Goal: Check status: Check status

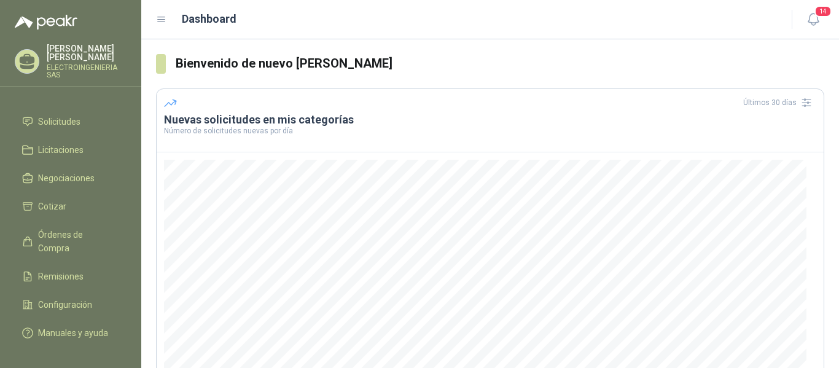
scroll to position [92, 0]
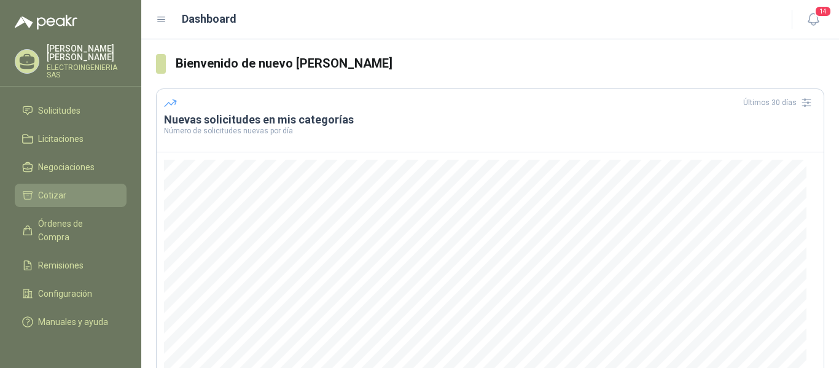
click at [50, 188] on span "Cotizar" at bounding box center [52, 195] width 28 height 14
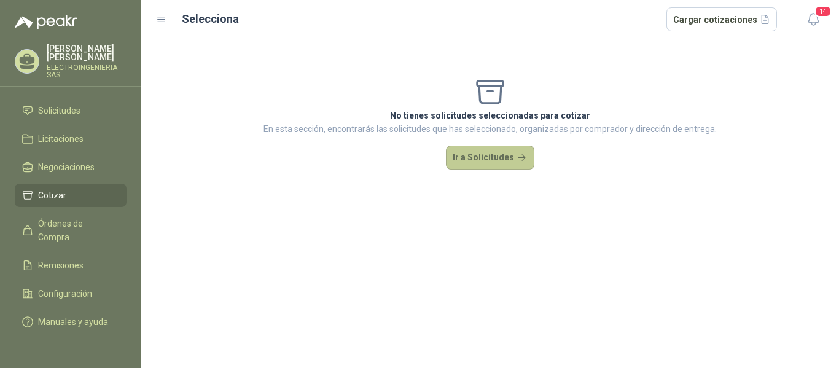
click at [491, 152] on button "Ir a Solicitudes" at bounding box center [490, 157] width 88 height 25
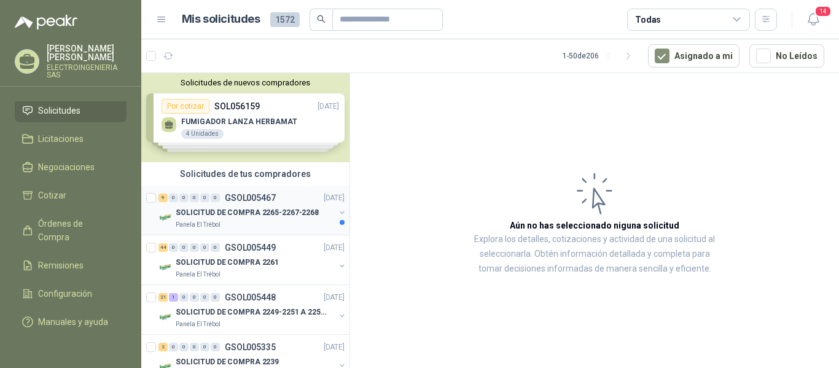
click at [244, 212] on p "SOLICITUD DE COMPRA 2265-2267-2268" at bounding box center [247, 213] width 143 height 12
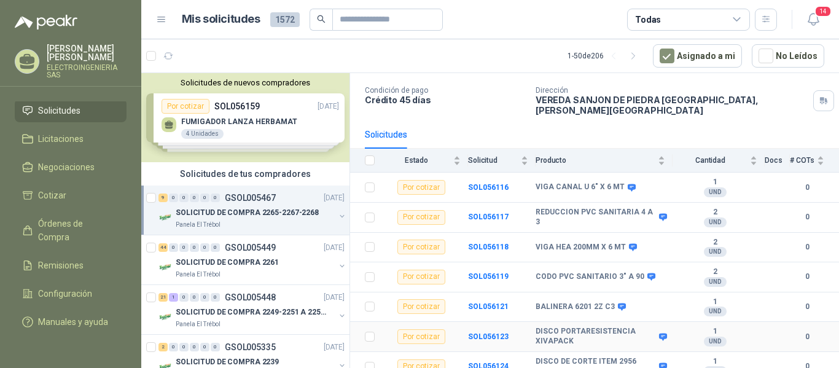
scroll to position [134, 0]
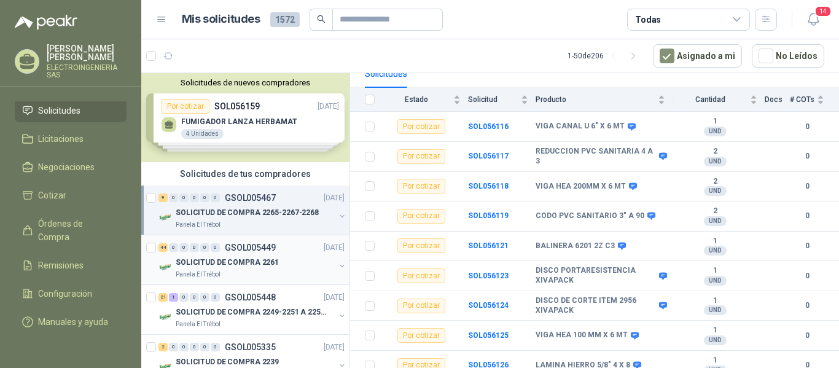
click at [246, 263] on p "SOLICITUD DE COMPRA 2261" at bounding box center [227, 263] width 103 height 12
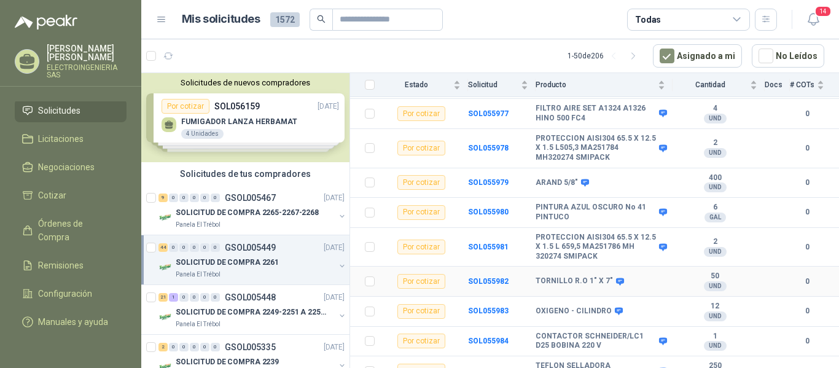
scroll to position [982, 0]
